Goal: Transaction & Acquisition: Download file/media

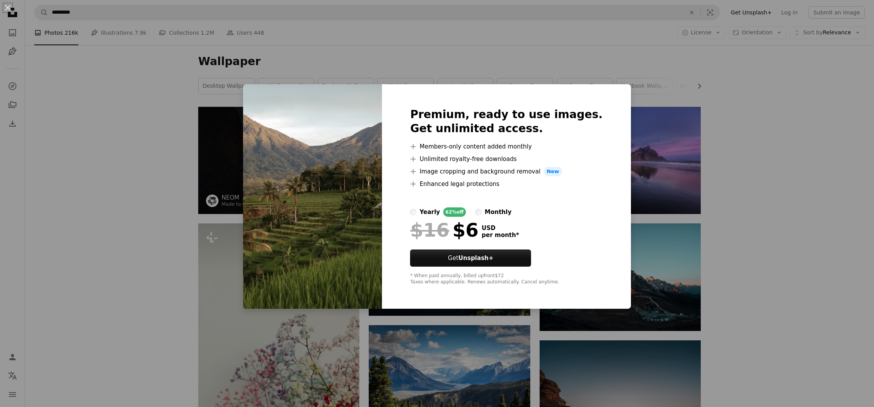
scroll to position [1079, 0]
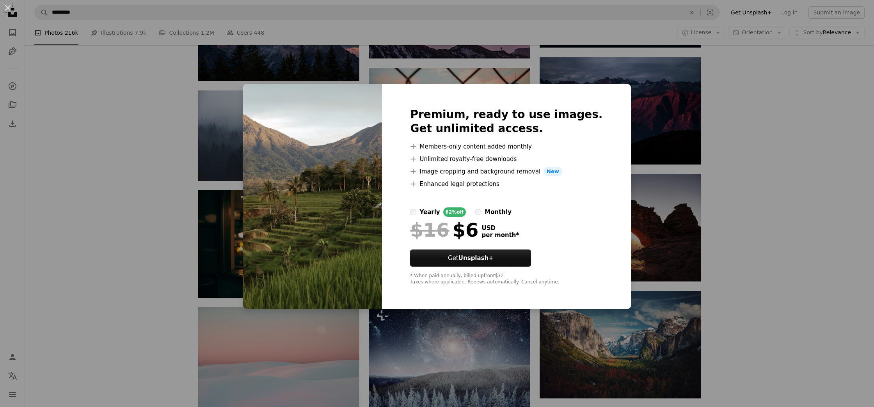
click at [801, 198] on div "An X shape Premium, ready to use images. Get unlimited access. A plus sign Memb…" at bounding box center [437, 203] width 874 height 407
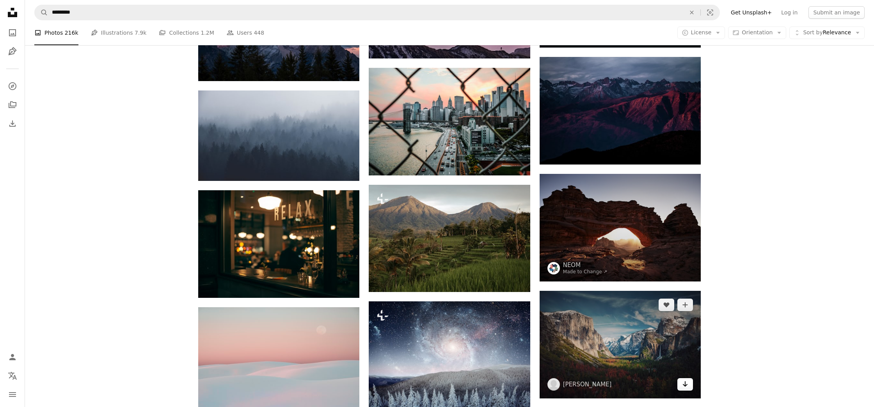
click at [690, 386] on link "Arrow pointing down" at bounding box center [685, 385] width 16 height 12
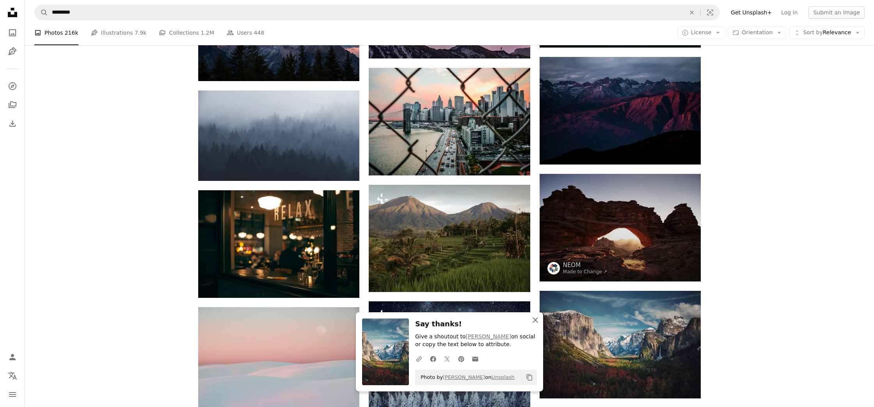
click at [534, 320] on icon "An X shape" at bounding box center [535, 320] width 9 height 9
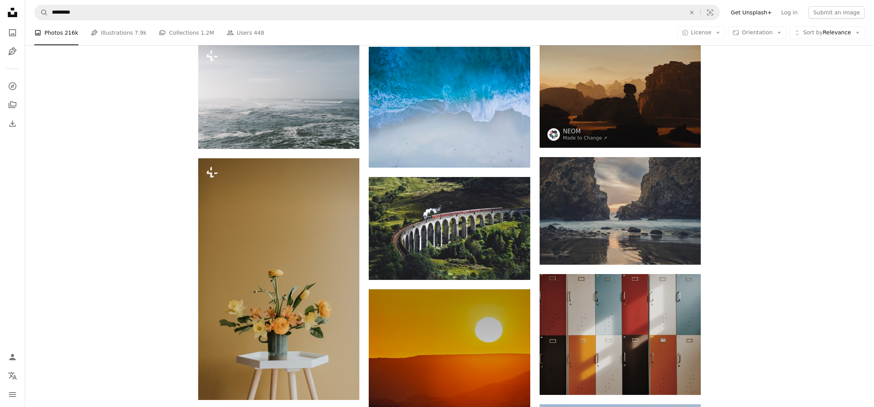
scroll to position [2421, 0]
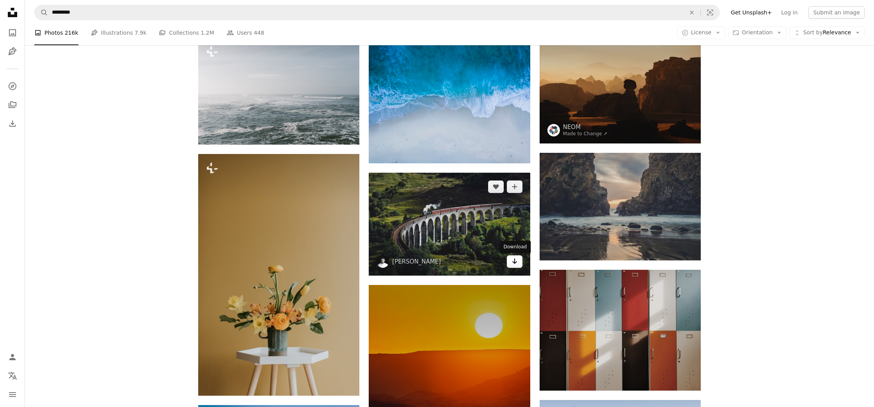
click at [513, 262] on icon "Arrow pointing down" at bounding box center [515, 261] width 6 height 9
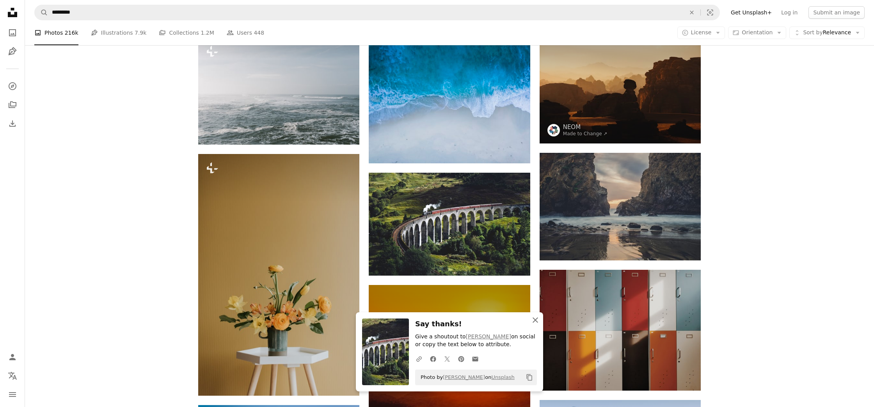
click at [537, 320] on icon "An X shape" at bounding box center [535, 320] width 9 height 9
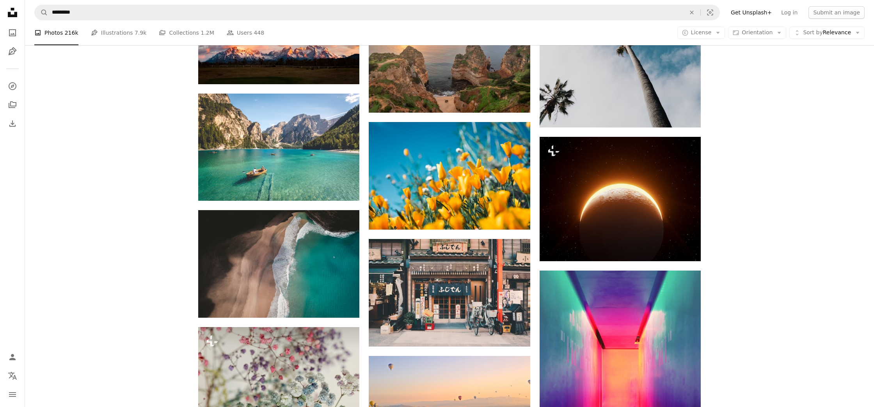
scroll to position [4907, 0]
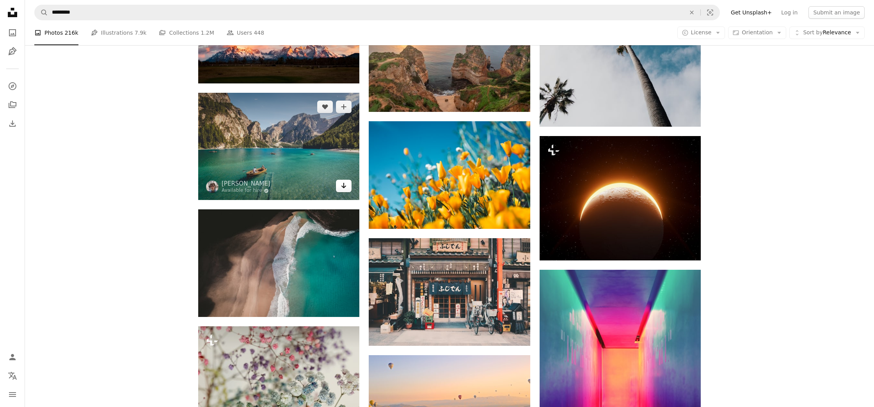
click at [347, 186] on link "Arrow pointing down" at bounding box center [344, 186] width 16 height 12
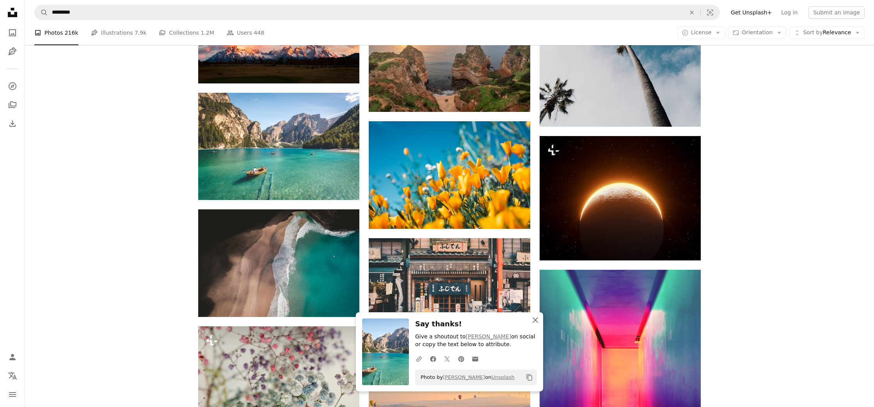
click at [537, 321] on icon "An X shape" at bounding box center [535, 320] width 9 height 9
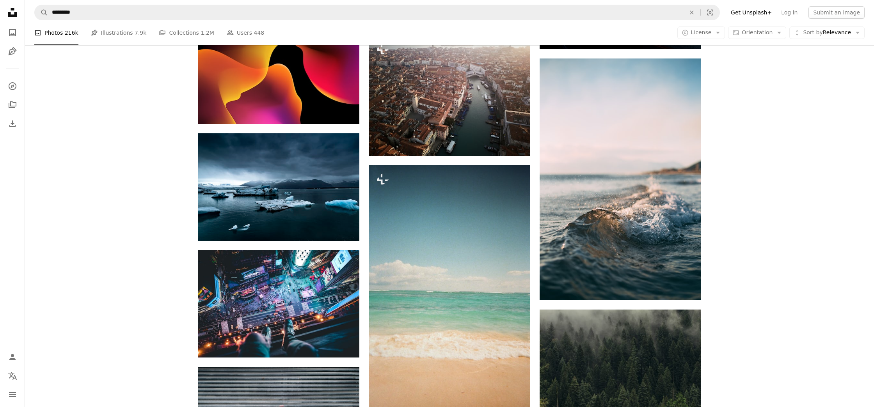
scroll to position [6807, 0]
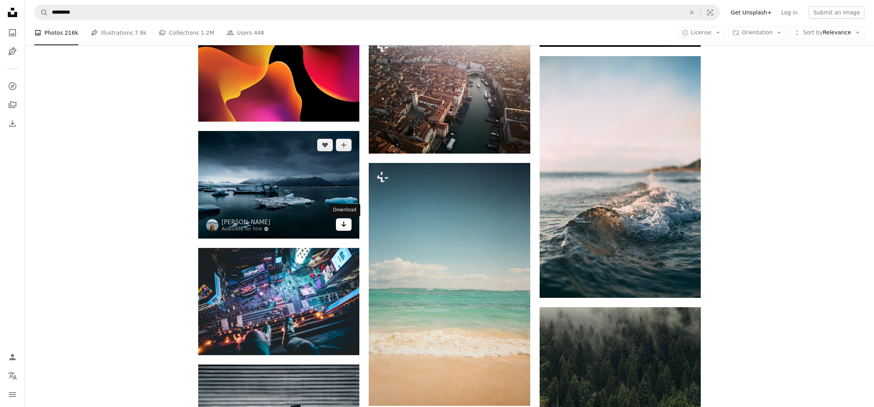
click at [345, 224] on icon "Arrow pointing down" at bounding box center [344, 224] width 6 height 9
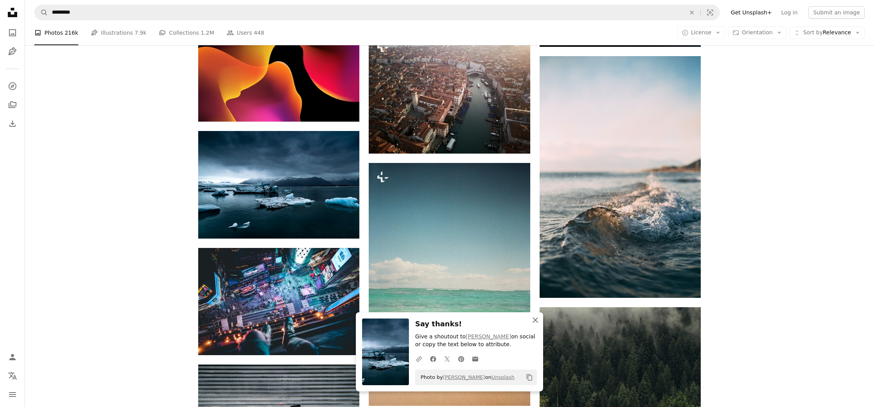
click at [537, 321] on icon "An X shape" at bounding box center [535, 320] width 9 height 9
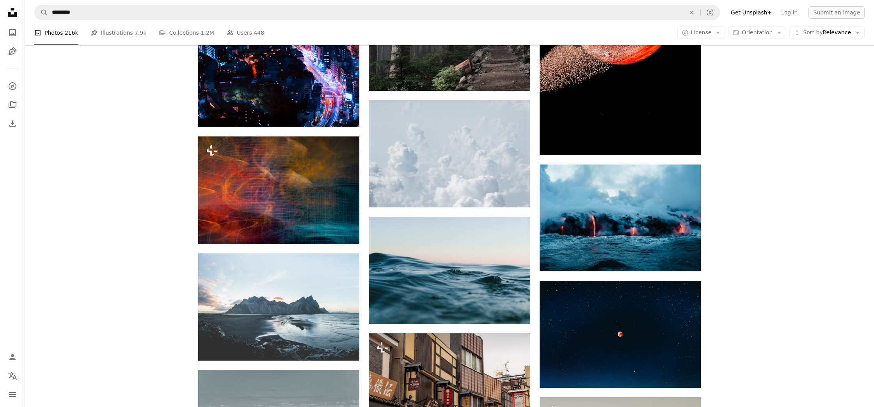
scroll to position [8076, 0]
